Goal: Information Seeking & Learning: Understand process/instructions

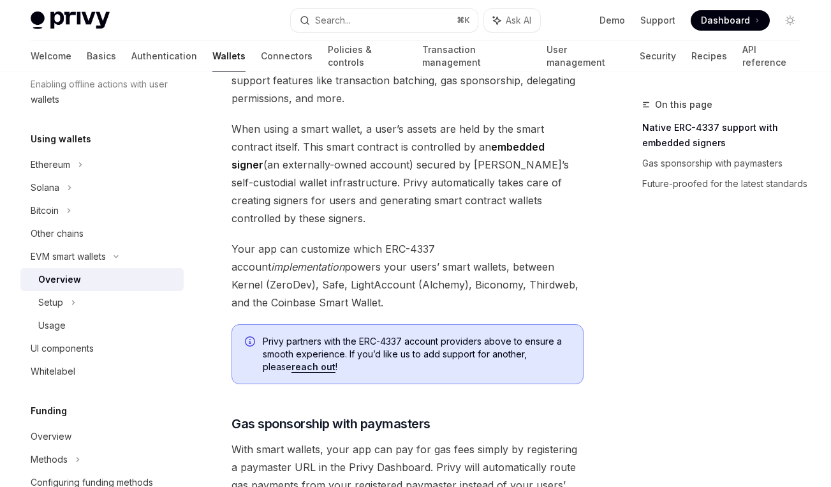
scroll to position [777, 0]
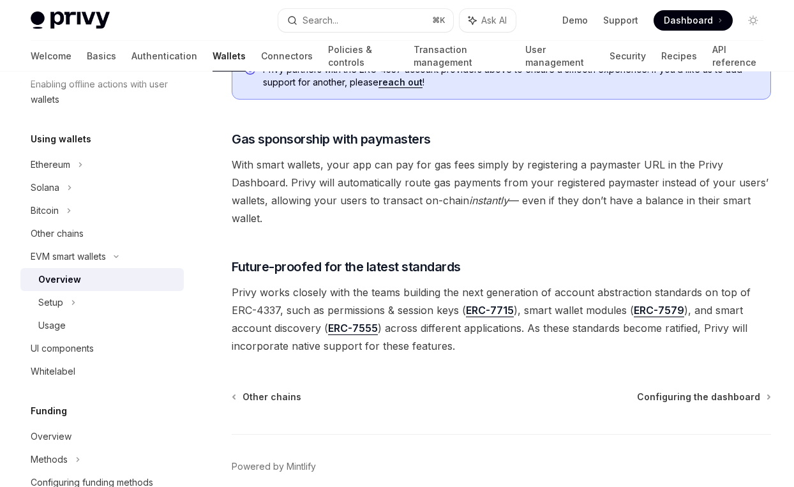
scroll to position [1015, 0]
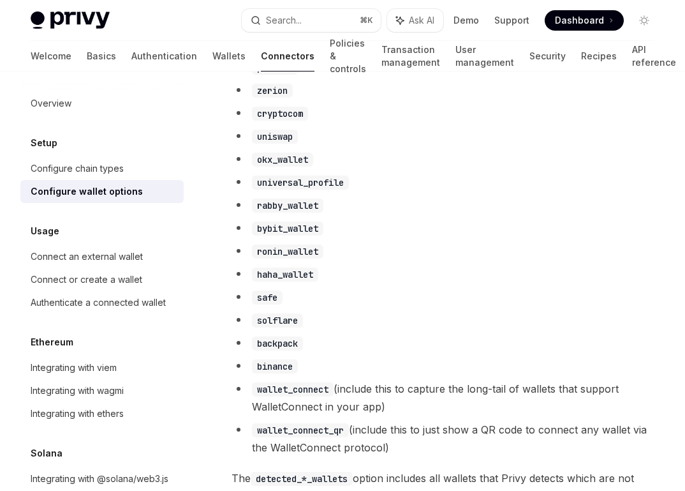
scroll to position [871, 0]
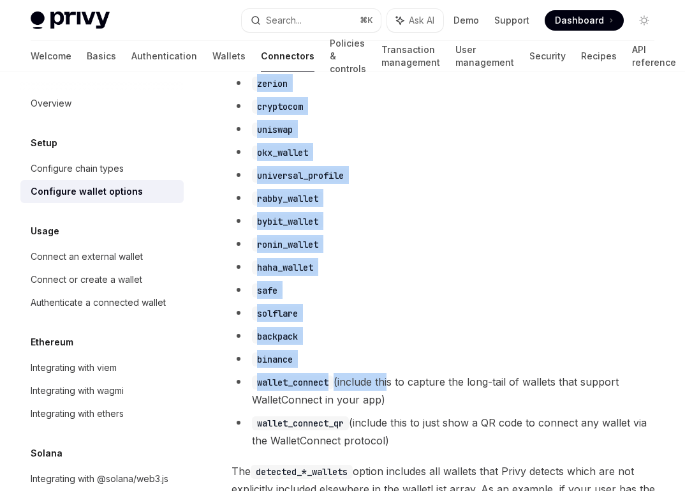
drag, startPoint x: 251, startPoint y: 138, endPoint x: 389, endPoint y: 396, distance: 292.3
click at [389, 396] on ul "detected_ethereum_wallets detected_solana_wallets metamask coinbase_wallet rain…" at bounding box center [447, 192] width 431 height 513
click at [389, 396] on li "wallet_connect (include this to capture the long-tail of wallets that support W…" at bounding box center [447, 391] width 431 height 36
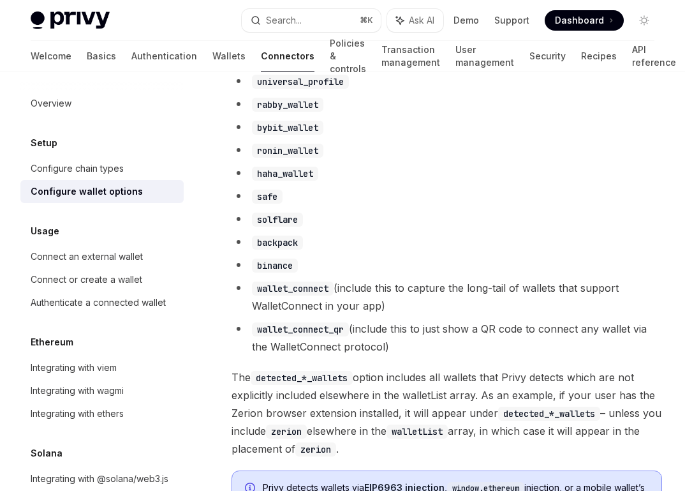
scroll to position [1048, 0]
